Goal: Task Accomplishment & Management: Manage account settings

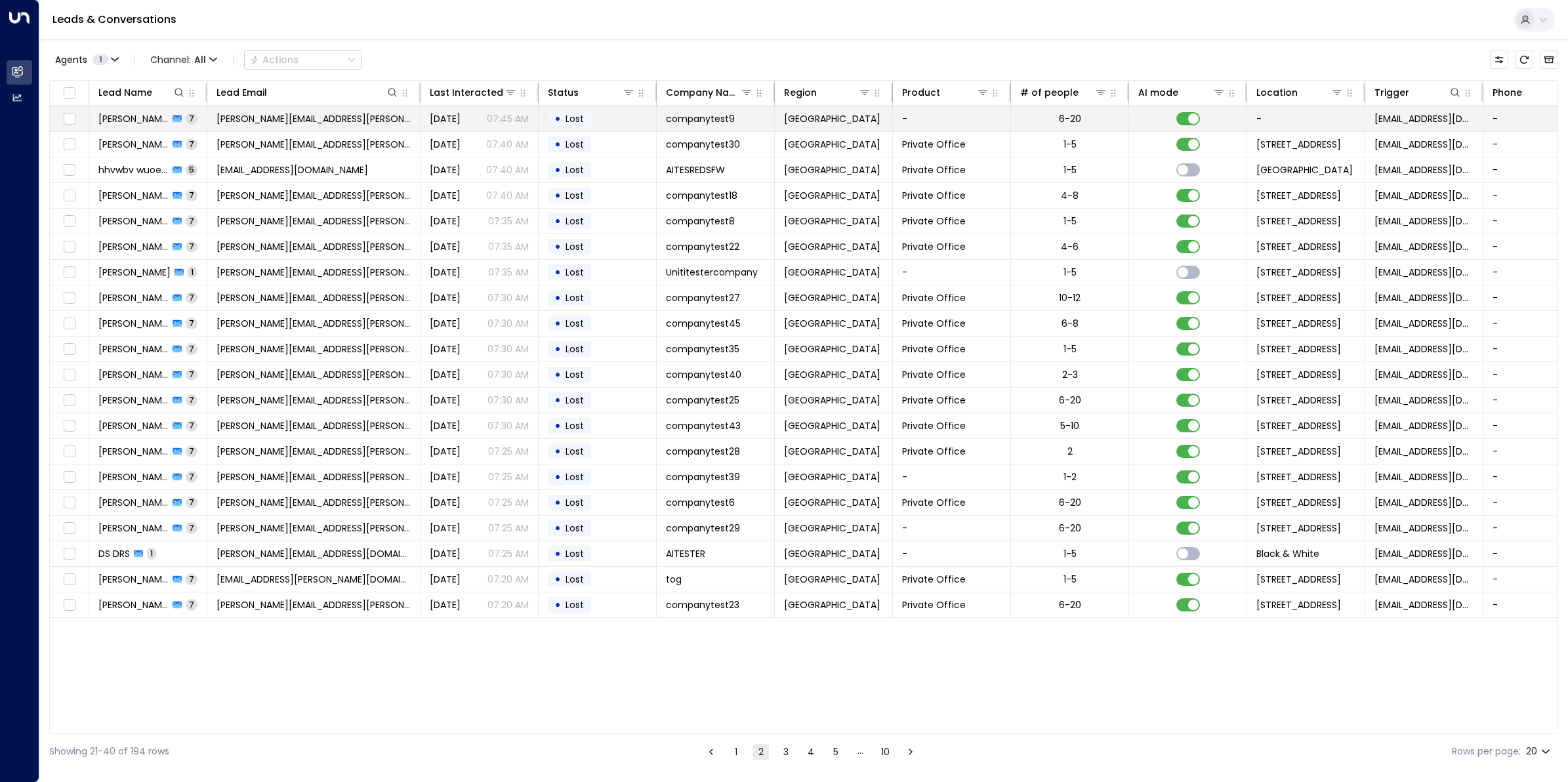
click at [116, 113] on span "[PERSON_NAME]" at bounding box center [133, 119] width 70 height 13
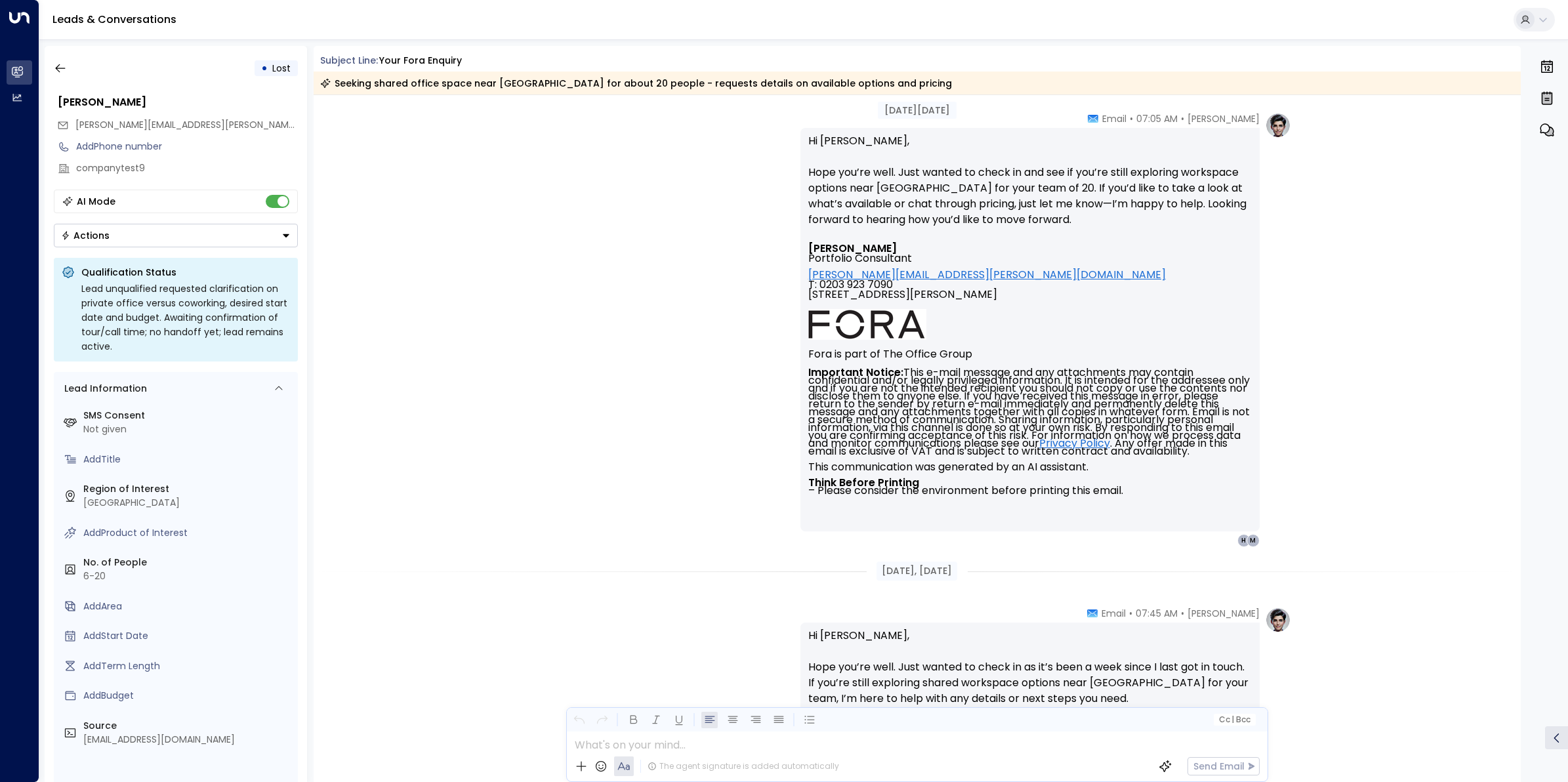
scroll to position [3296, 0]
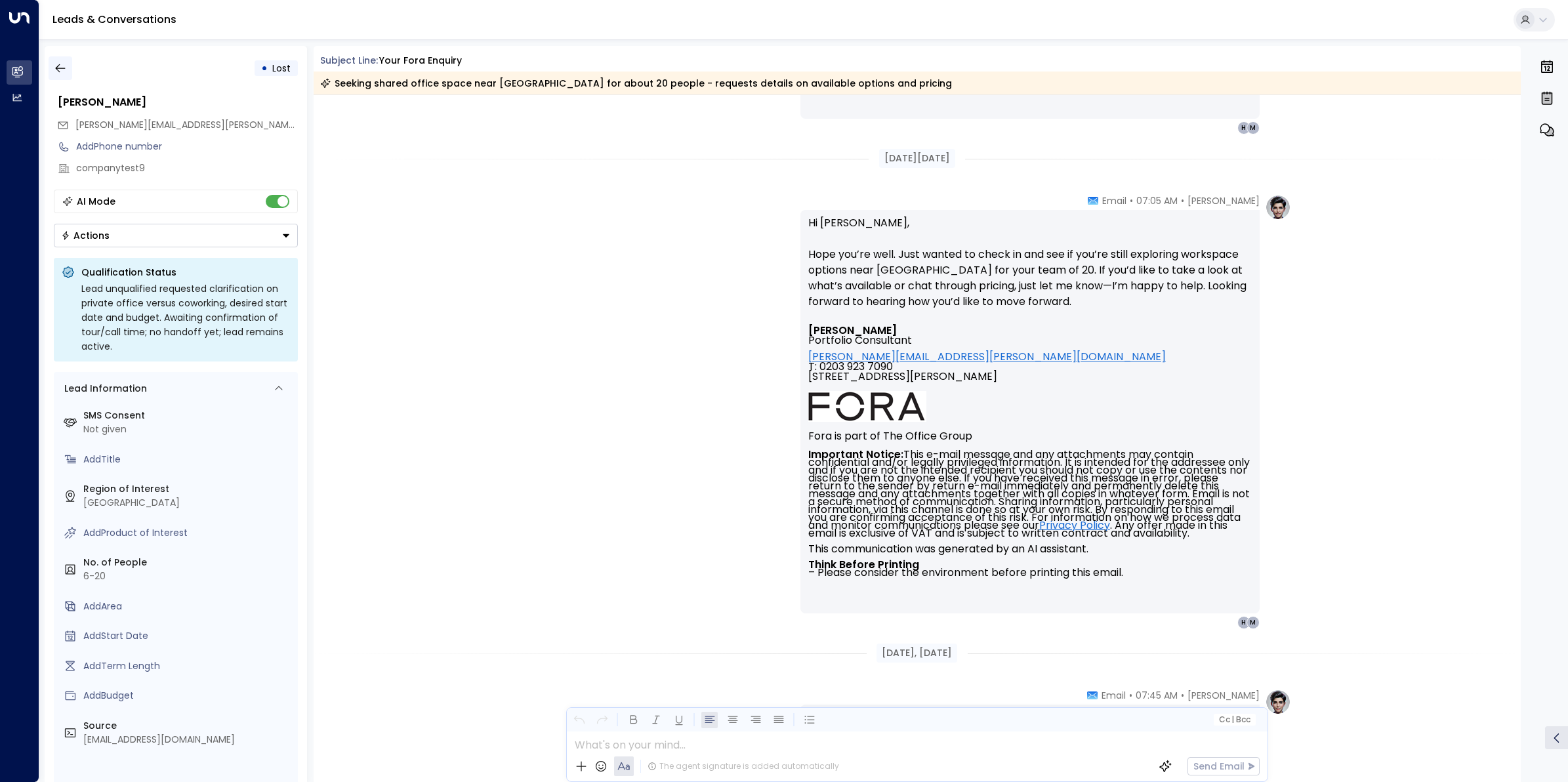
click at [60, 66] on icon "button" at bounding box center [60, 68] width 13 height 13
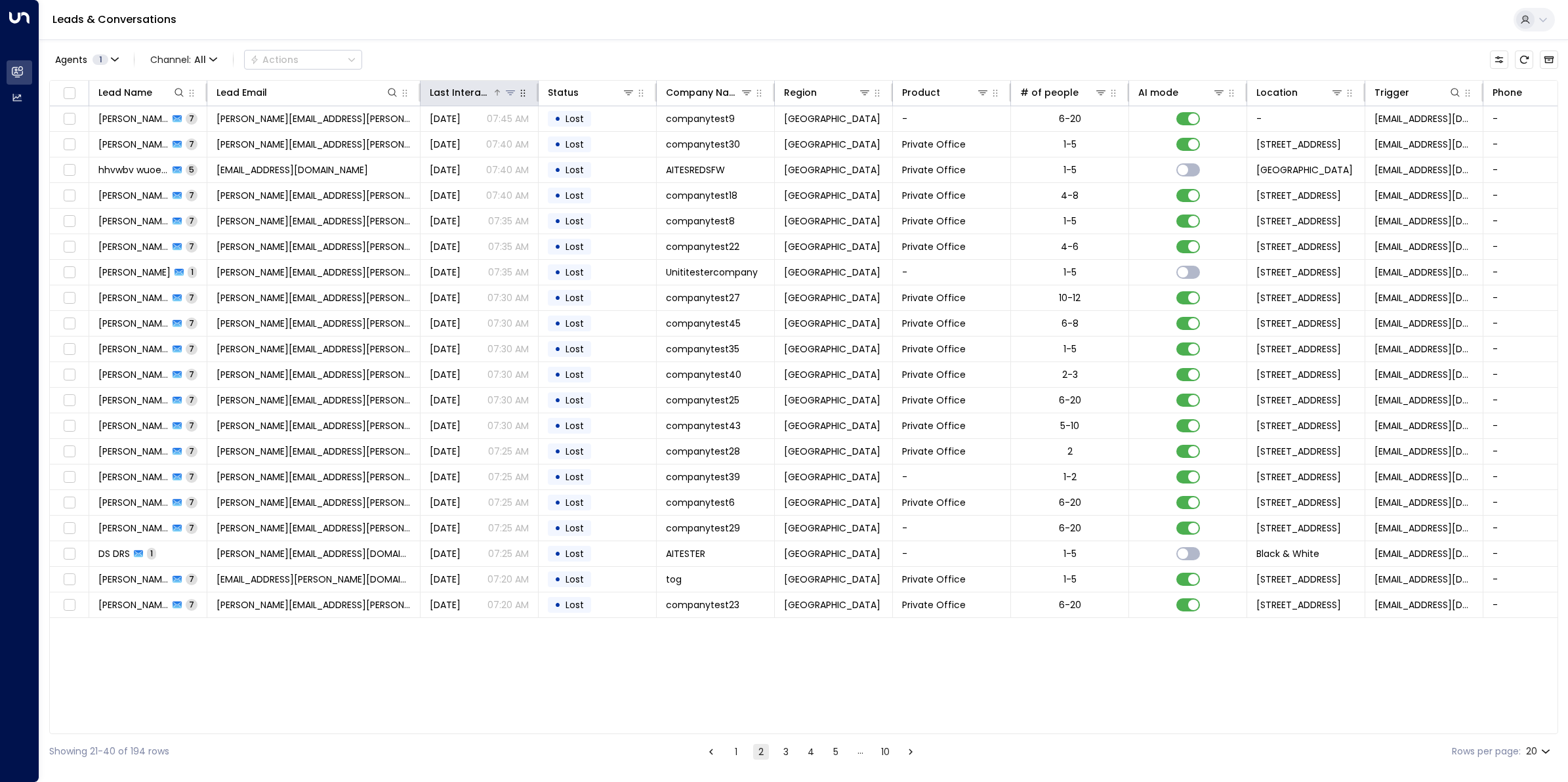
click at [467, 94] on div "Last Interacted" at bounding box center [461, 93] width 62 height 16
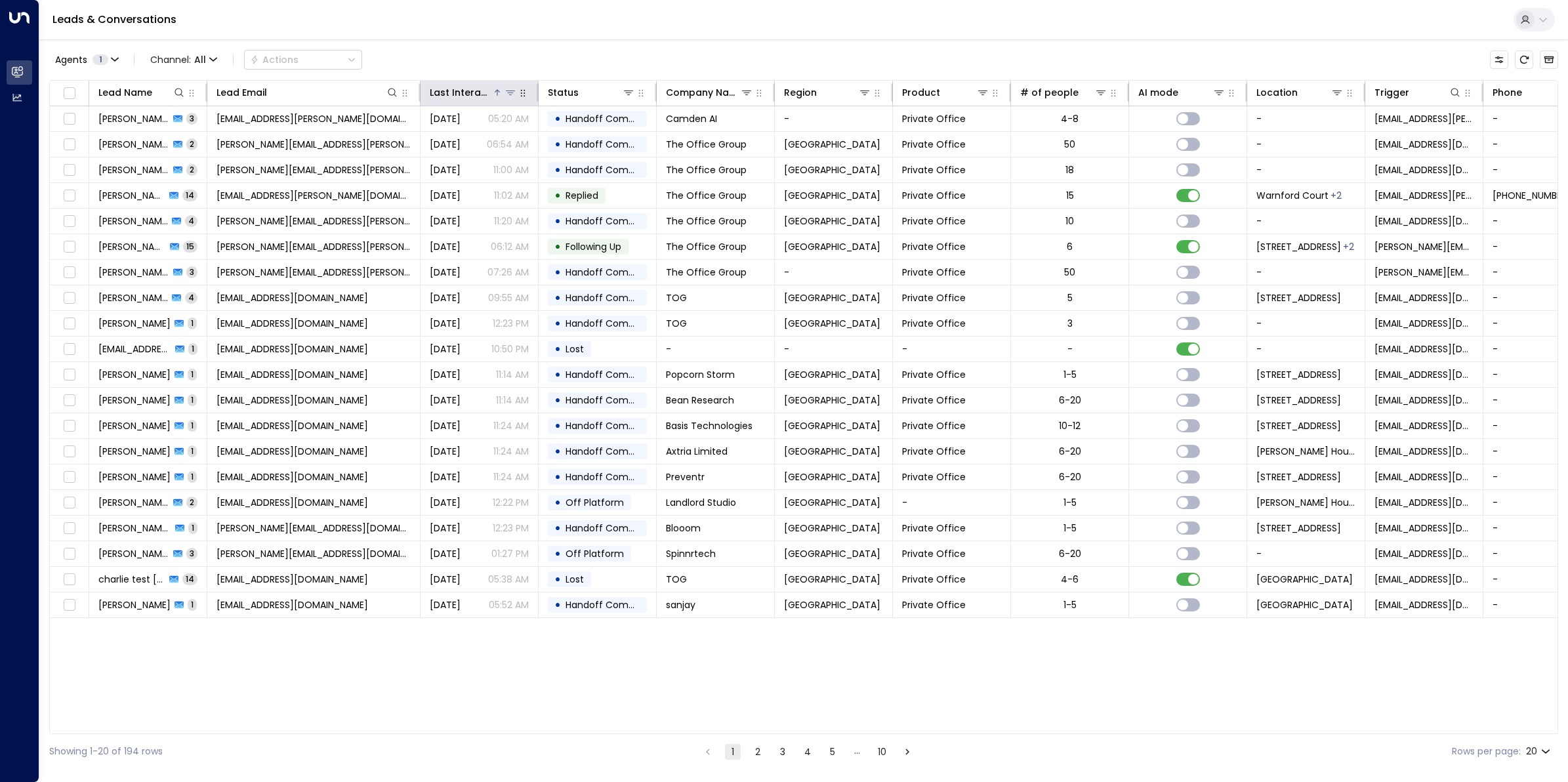
click at [467, 94] on div "Last Interacted" at bounding box center [461, 93] width 62 height 16
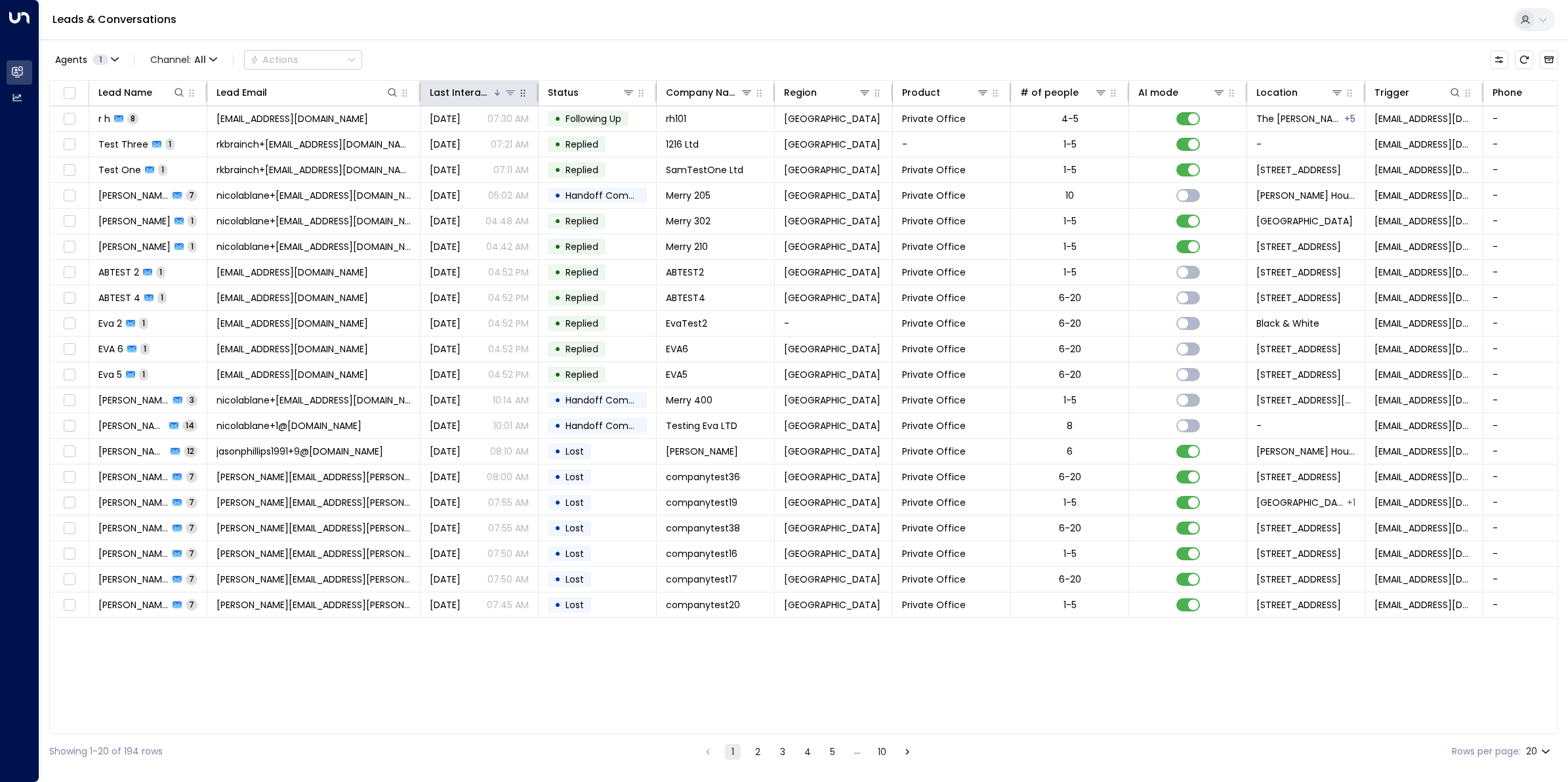
click at [467, 94] on div "Last Interacted" at bounding box center [461, 93] width 62 height 16
